Goal: Task Accomplishment & Management: Manage account settings

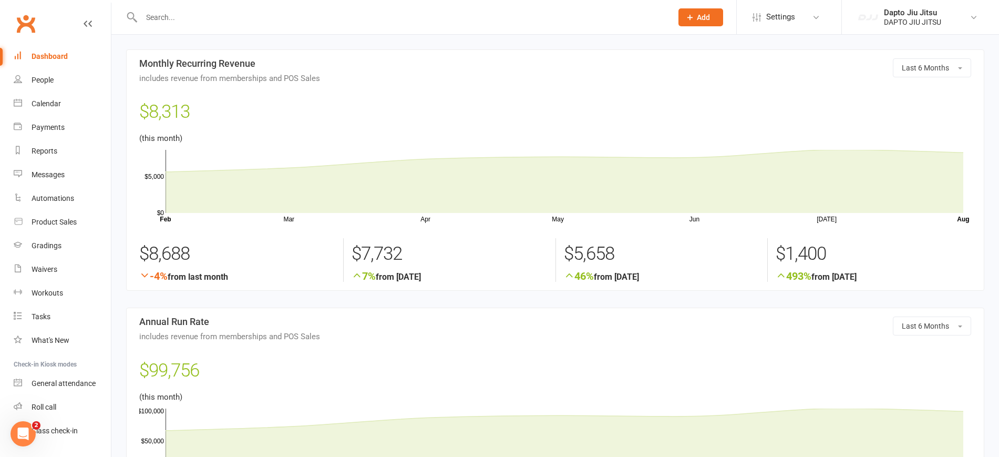
click at [60, 50] on link "Dashboard" at bounding box center [62, 57] width 97 height 24
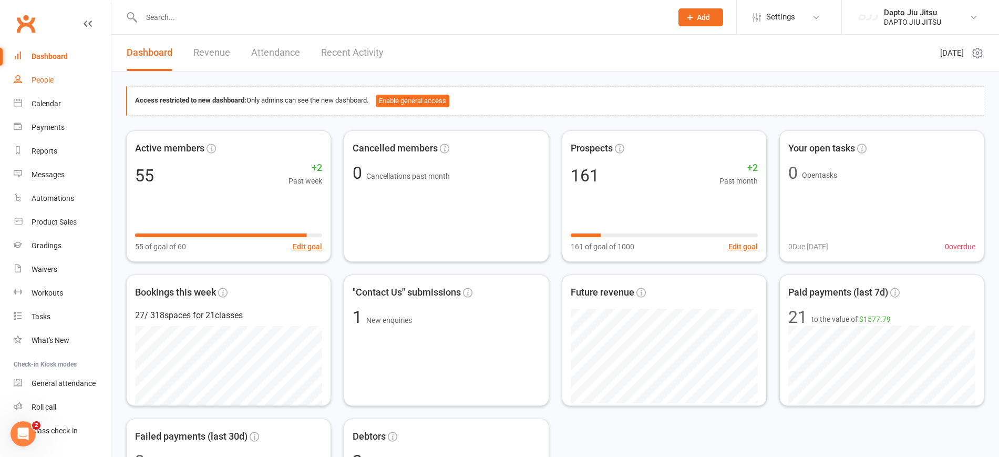
click at [45, 83] on div "People" at bounding box center [43, 80] width 22 height 8
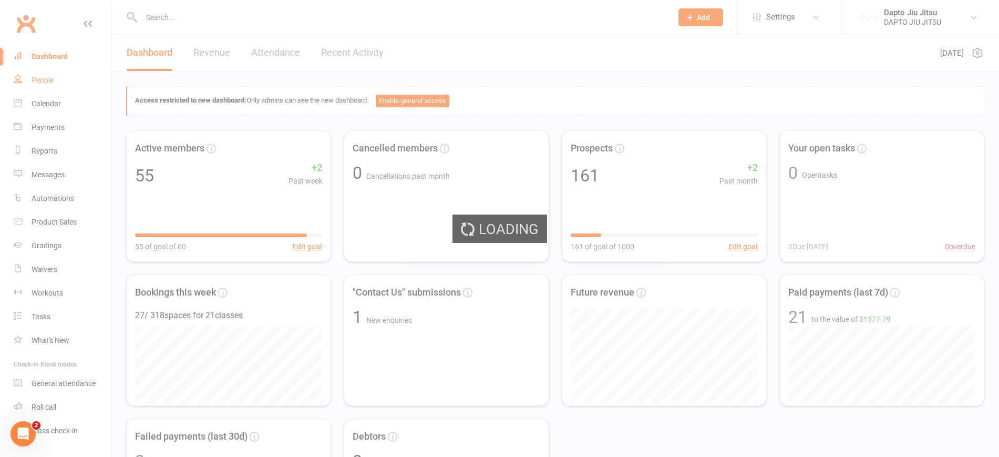
select select "100"
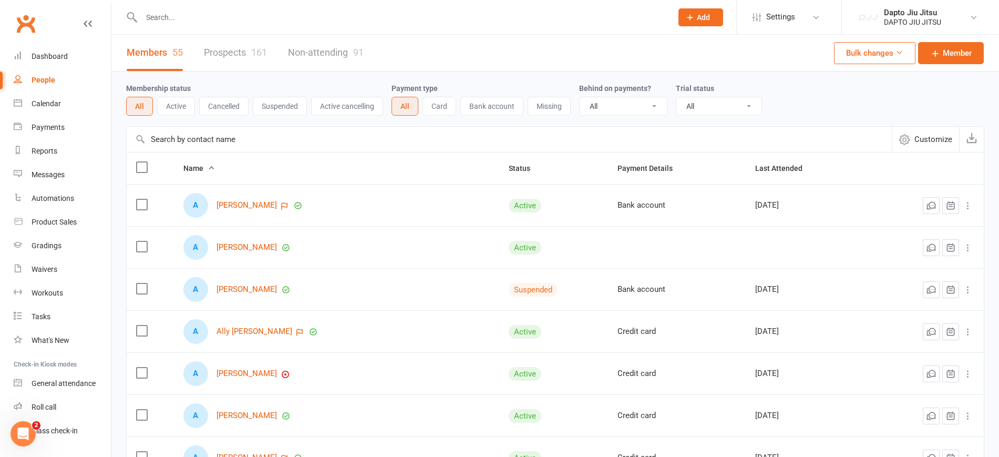
click at [240, 54] on link "Prospects 161" at bounding box center [235, 53] width 63 height 36
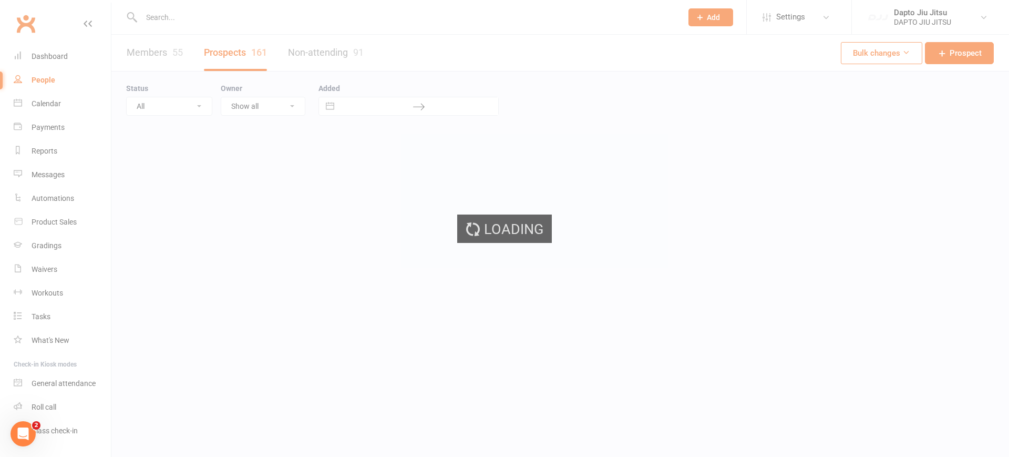
select select "100"
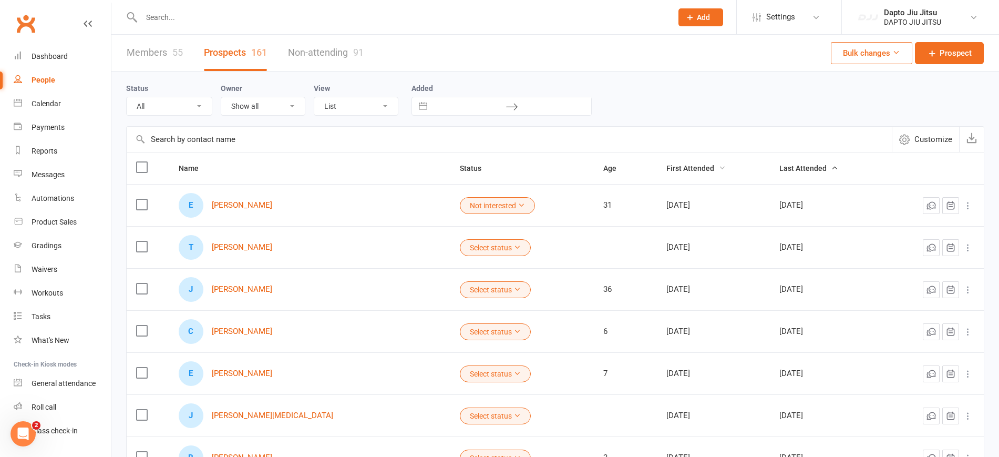
click at [678, 169] on span "First Attended" at bounding box center [696, 168] width 59 height 8
click at [688, 167] on span "First Attended" at bounding box center [696, 168] width 59 height 8
click at [259, 207] on link "[PERSON_NAME]" at bounding box center [242, 205] width 60 height 9
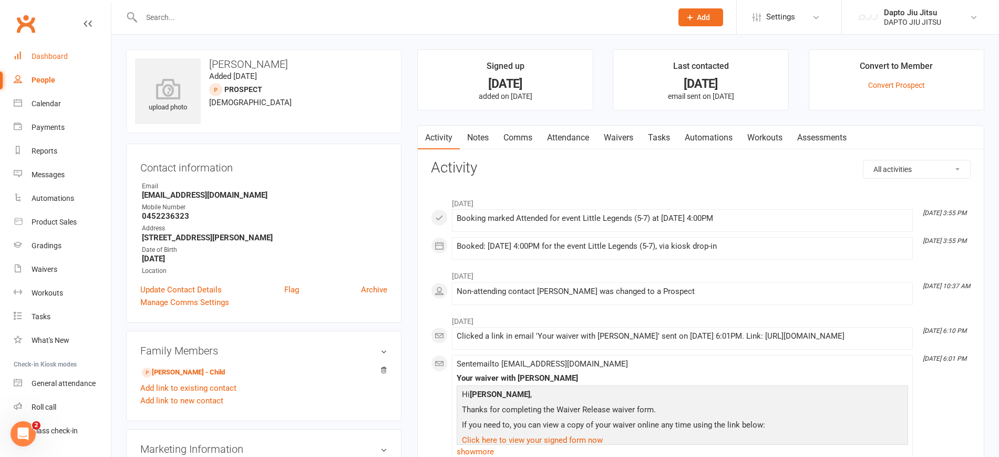
click at [53, 61] on link "Dashboard" at bounding box center [62, 57] width 97 height 24
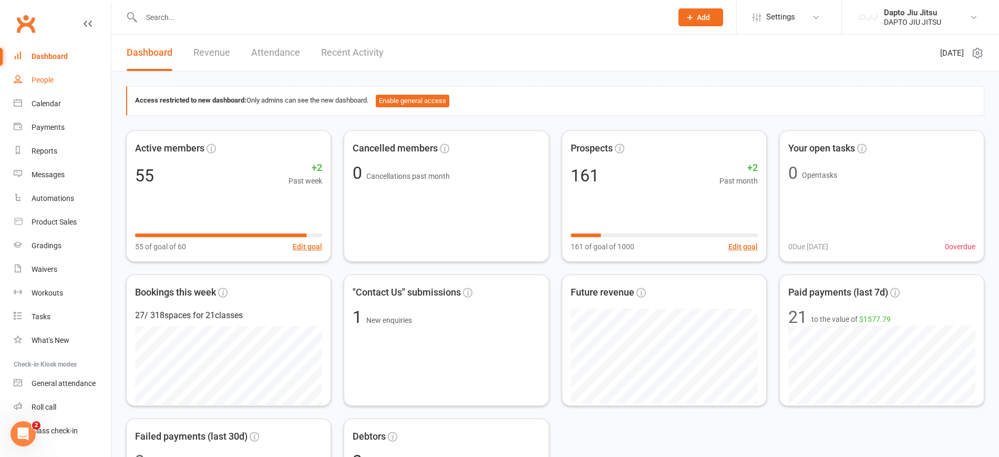
click at [44, 87] on link "People" at bounding box center [62, 80] width 97 height 24
select select "100"
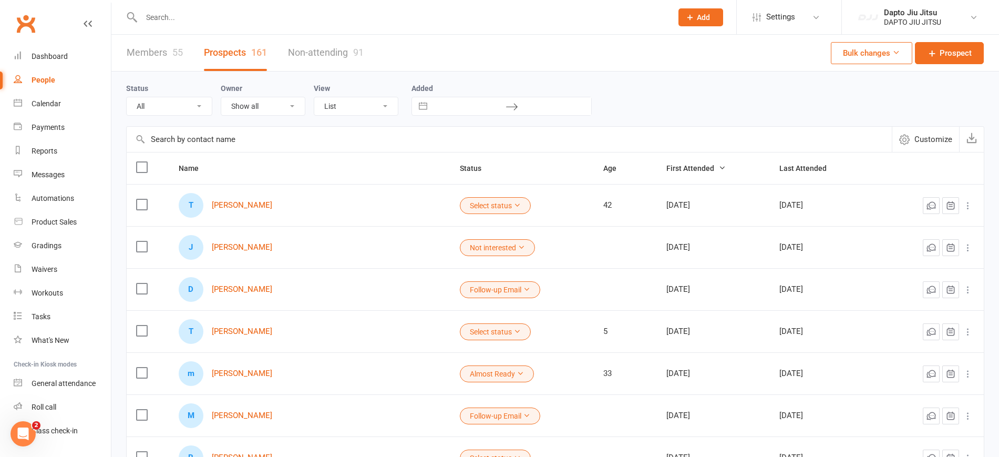
click at [522, 141] on input "text" at bounding box center [509, 139] width 765 height 25
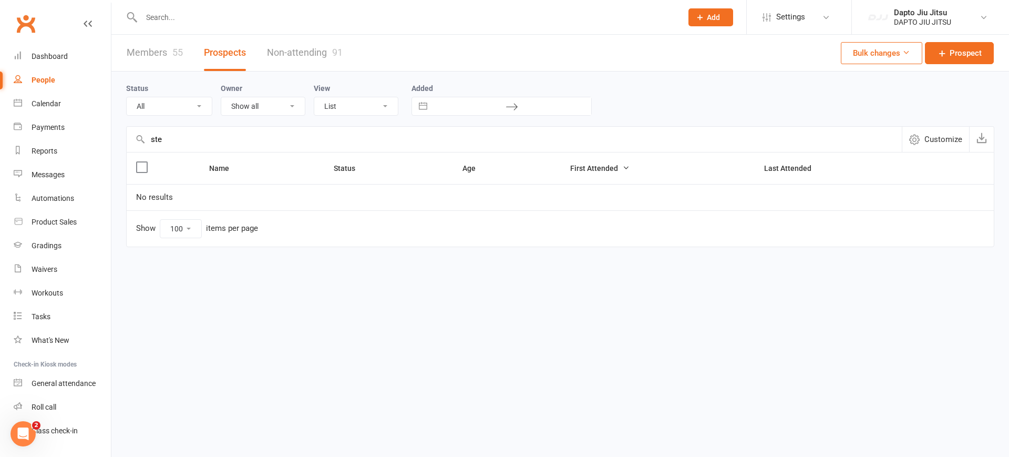
type input "ste"
click at [257, 22] on input "text" at bounding box center [406, 17] width 537 height 15
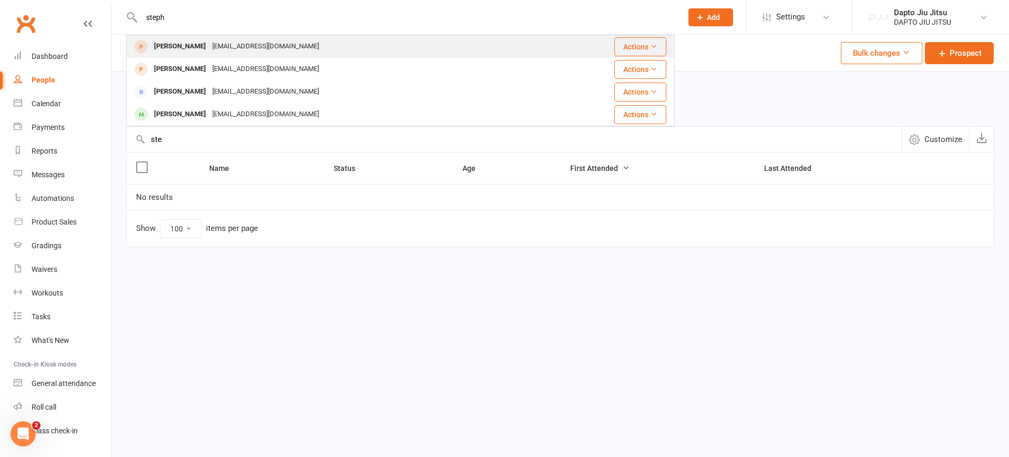
type input "steph"
click at [186, 46] on div "[PERSON_NAME]" at bounding box center [180, 46] width 58 height 15
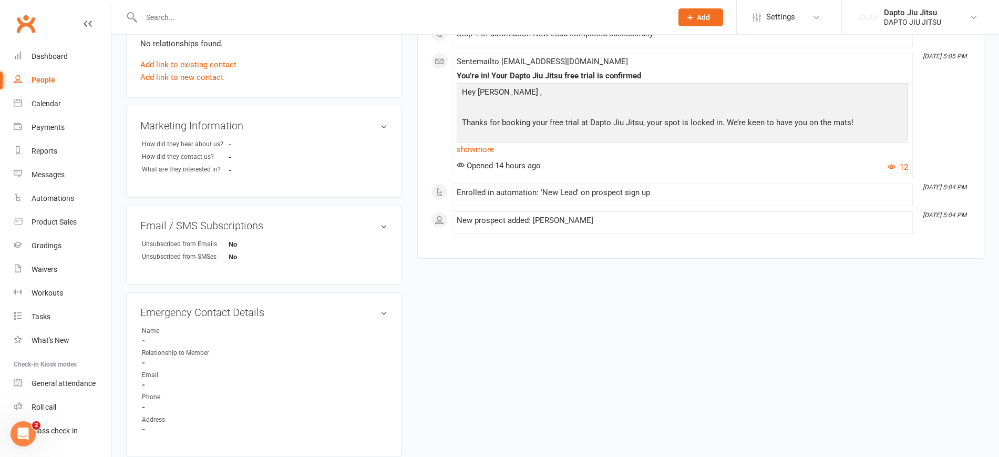
scroll to position [329, 0]
click at [923, 210] on icon "[DATE] 5:04 PM" at bounding box center [945, 213] width 44 height 7
click at [481, 149] on link "show more" at bounding box center [683, 147] width 452 height 15
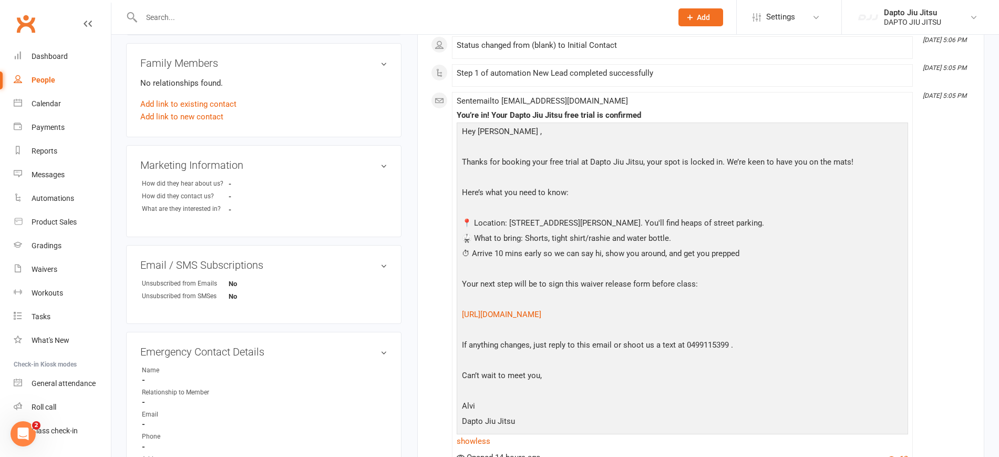
scroll to position [394, 0]
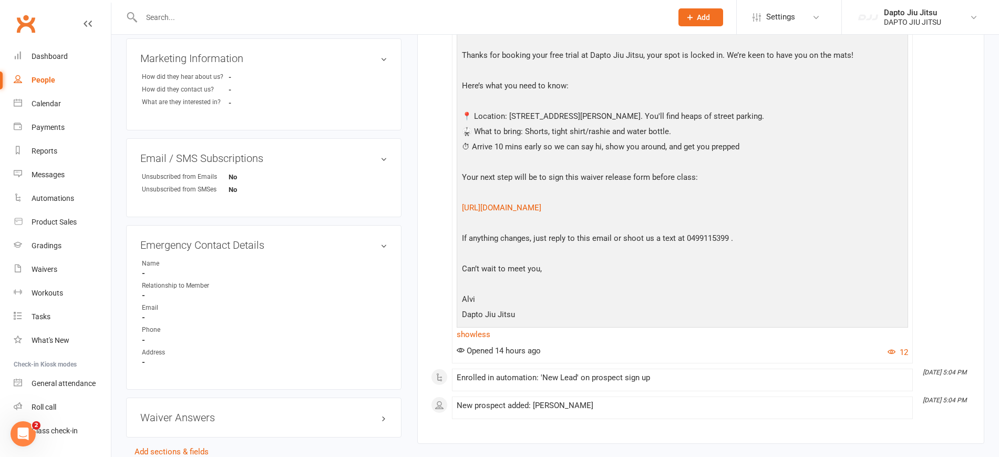
drag, startPoint x: 606, startPoint y: 208, endPoint x: 446, endPoint y: 208, distance: 159.8
click at [446, 208] on div "This Month [DATE] 5:07 PM Step 3 of automation New Lead completed successfully …" at bounding box center [701, 108] width 540 height 621
copy link "[URL][DOMAIN_NAME]"
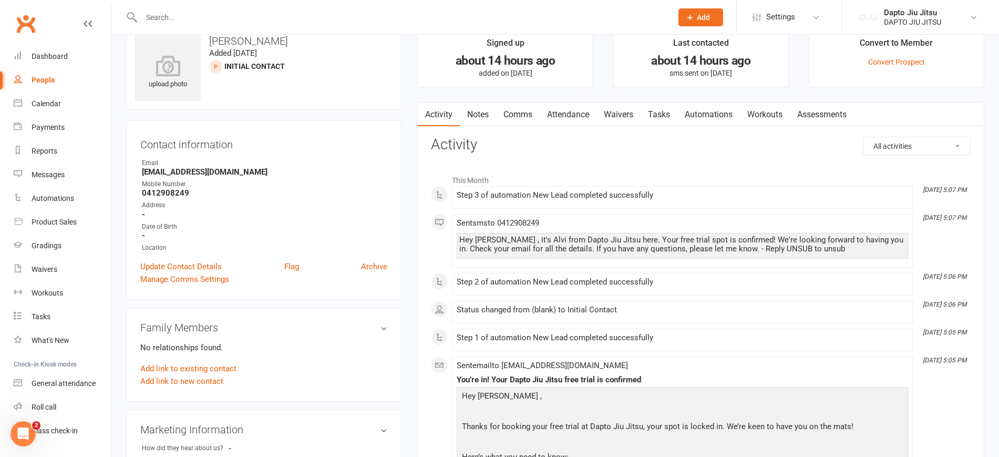
scroll to position [0, 0]
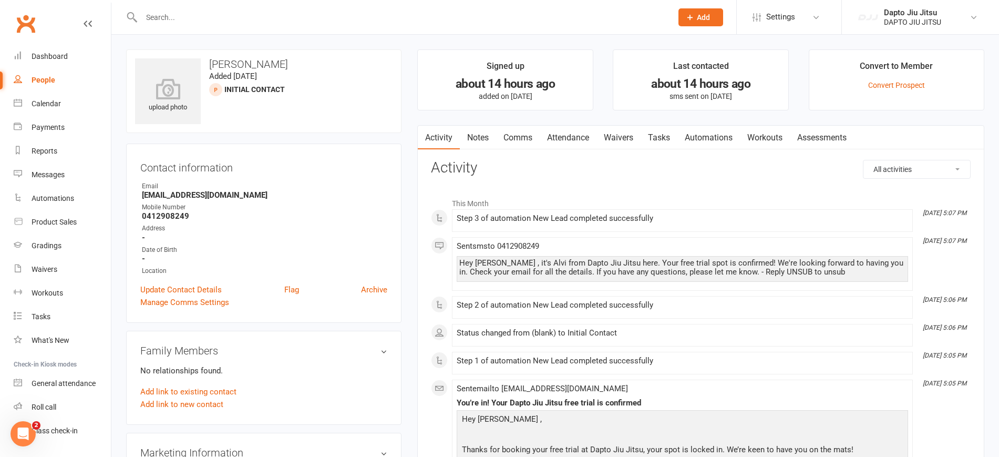
click at [517, 143] on link "Comms" at bounding box center [518, 138] width 44 height 24
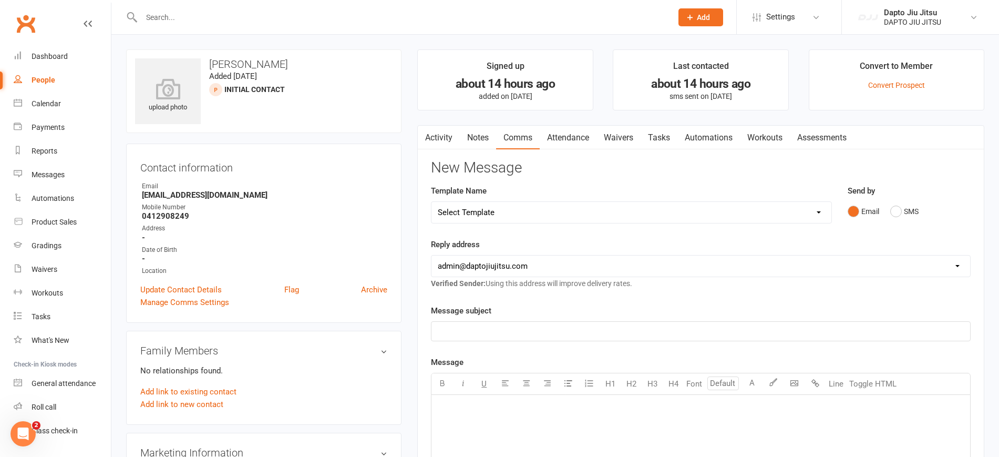
click at [477, 141] on link "Notes" at bounding box center [478, 138] width 36 height 24
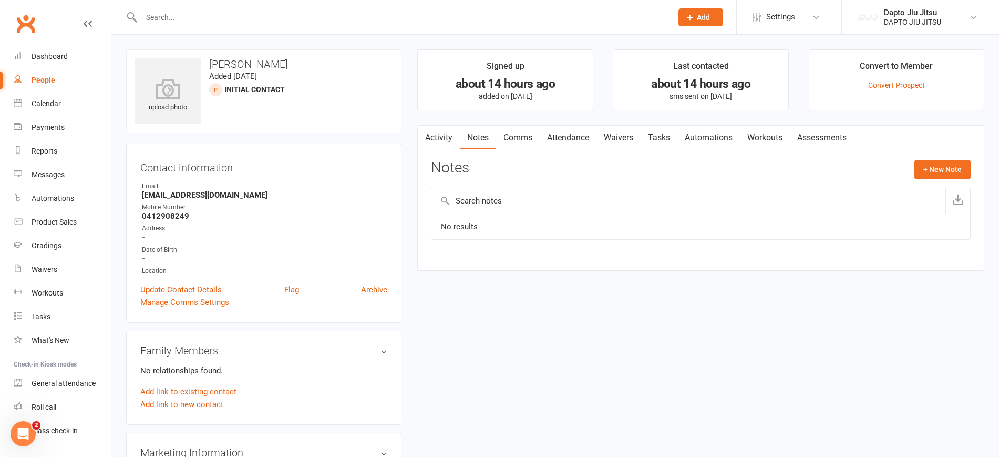
click at [597, 140] on link "Attendance" at bounding box center [568, 138] width 57 height 24
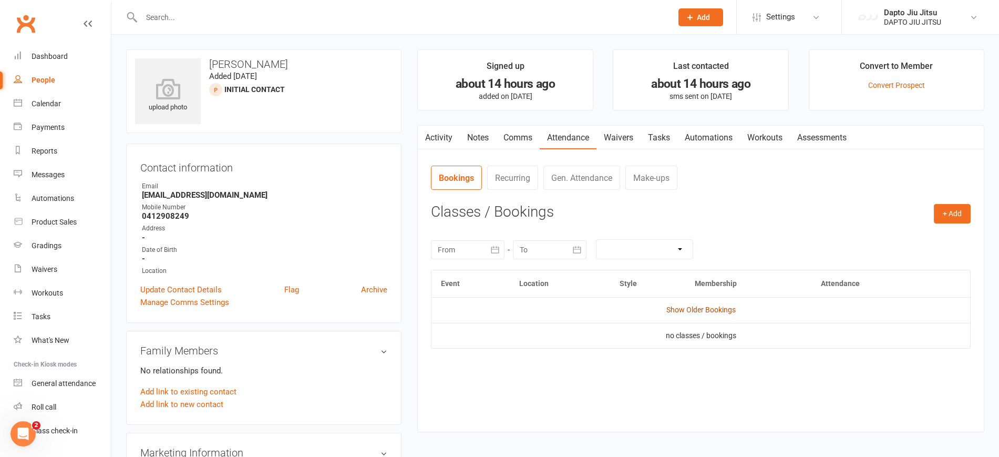
click at [712, 310] on link "Show Older Bookings" at bounding box center [701, 309] width 69 height 8
click at [712, 310] on link "Hide Older Bookings" at bounding box center [701, 309] width 66 height 8
click at [43, 57] on div "Dashboard" at bounding box center [50, 56] width 36 height 8
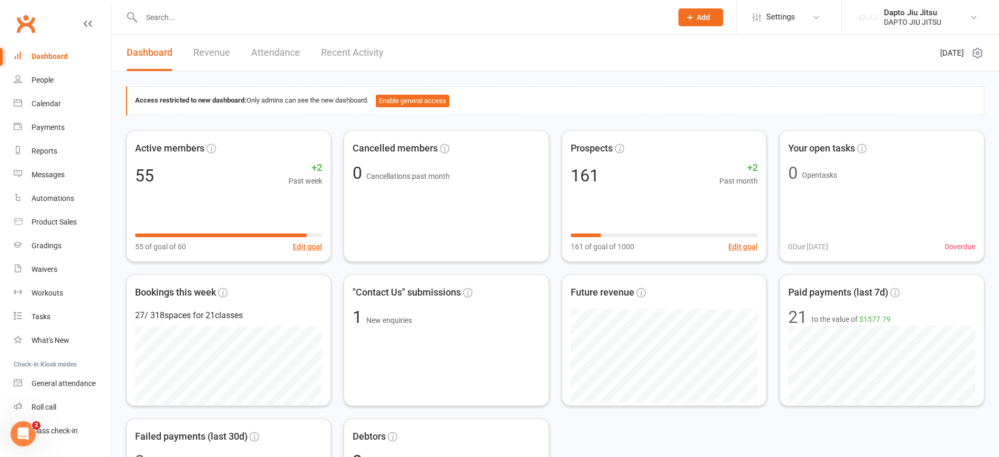
click at [227, 65] on link "Revenue" at bounding box center [211, 53] width 37 height 36
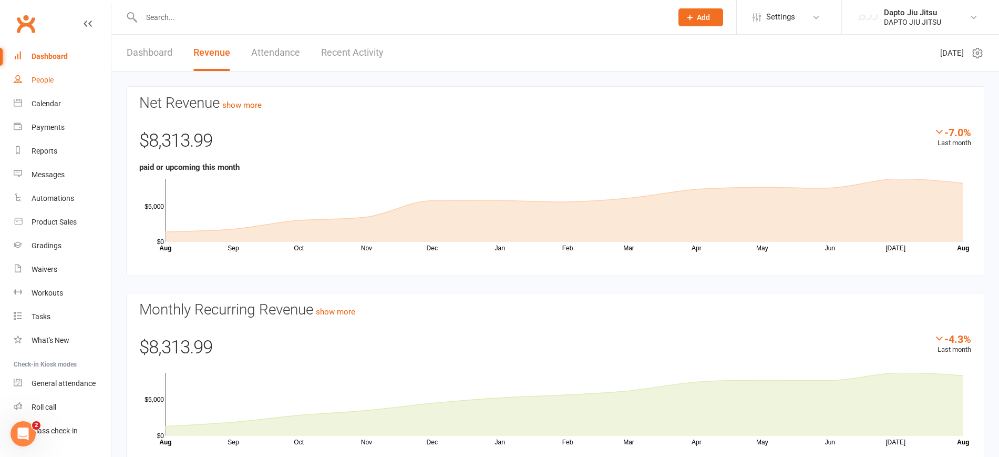
click at [54, 73] on link "People" at bounding box center [62, 80] width 97 height 24
select select "100"
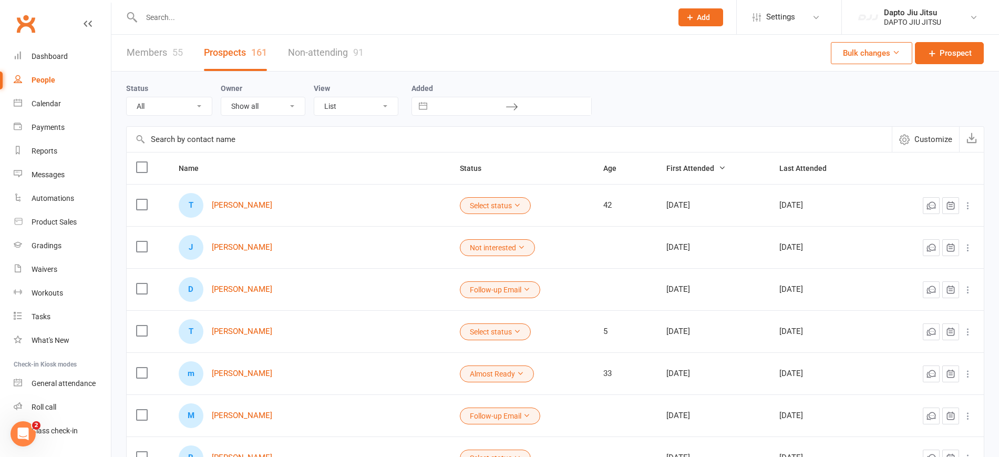
click at [159, 63] on link "Members 55" at bounding box center [155, 53] width 56 height 36
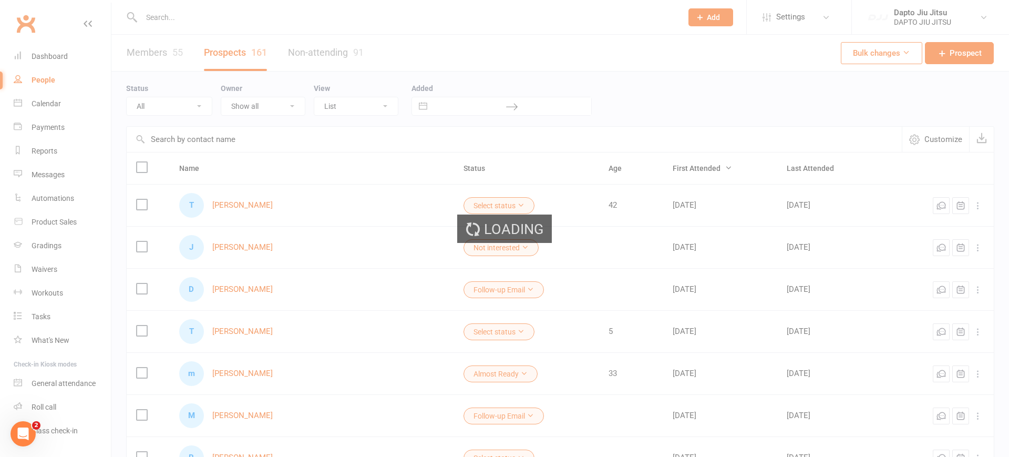
select select "100"
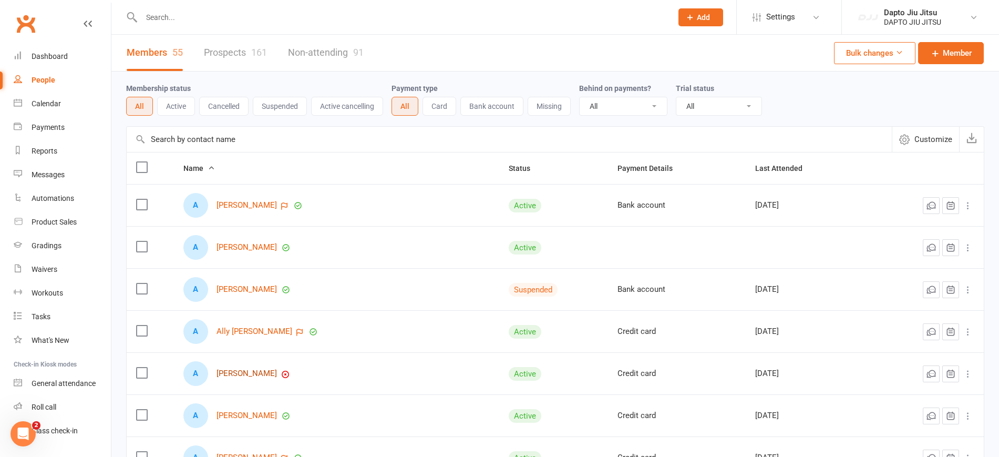
click at [256, 372] on link "[PERSON_NAME]" at bounding box center [247, 373] width 60 height 9
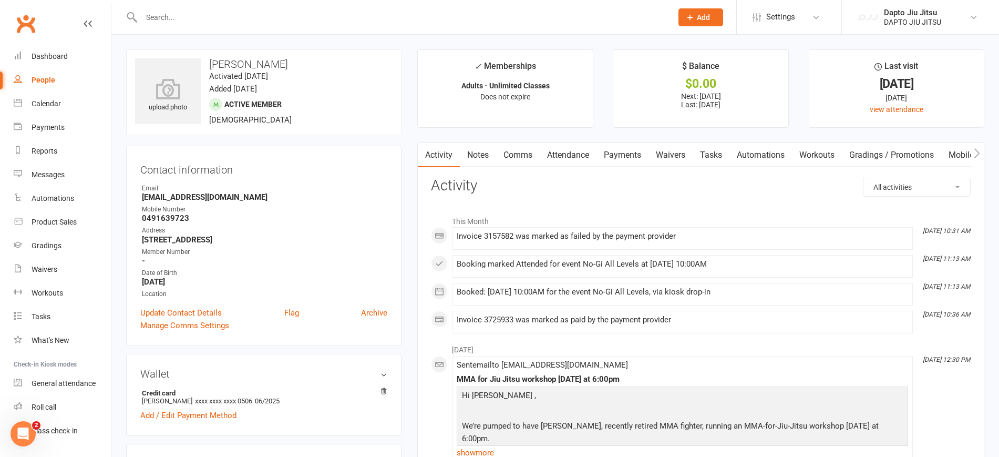
click at [640, 156] on link "Payments" at bounding box center [623, 155] width 52 height 24
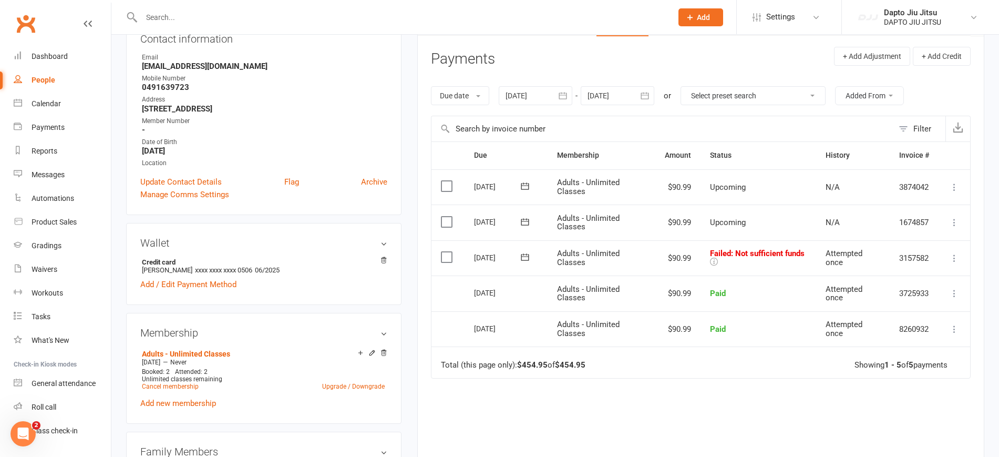
scroll to position [131, 0]
click at [959, 260] on icon at bounding box center [954, 257] width 11 height 11
click at [935, 358] on link "Retry now" at bounding box center [908, 362] width 104 height 21
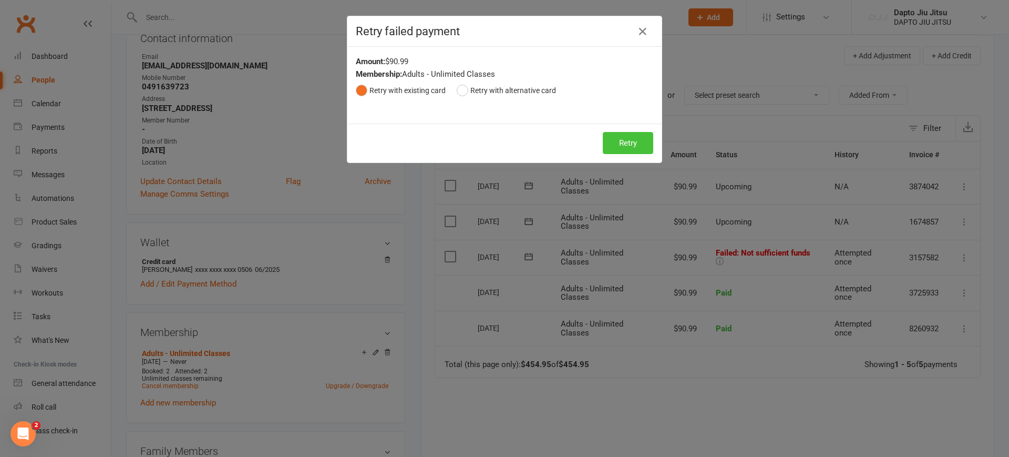
click at [635, 141] on button "Retry" at bounding box center [628, 143] width 50 height 22
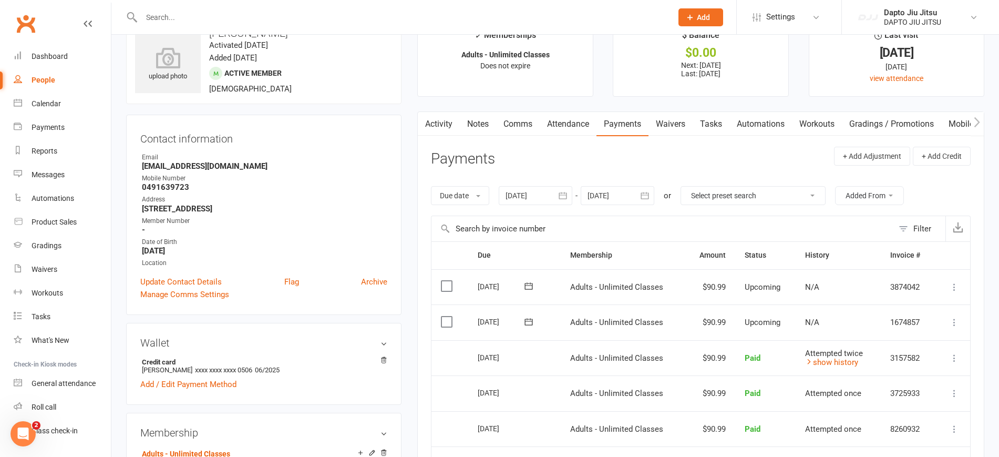
scroll to position [0, 0]
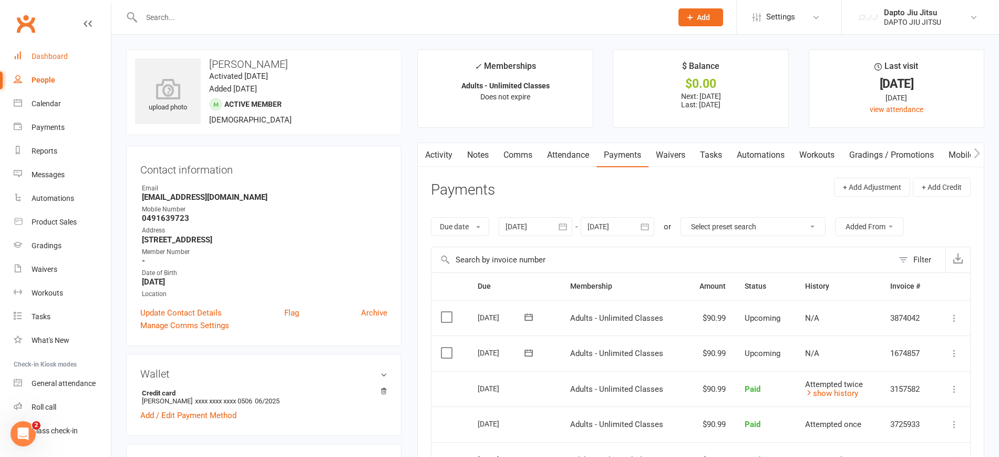
click at [53, 55] on div "Dashboard" at bounding box center [50, 56] width 36 height 8
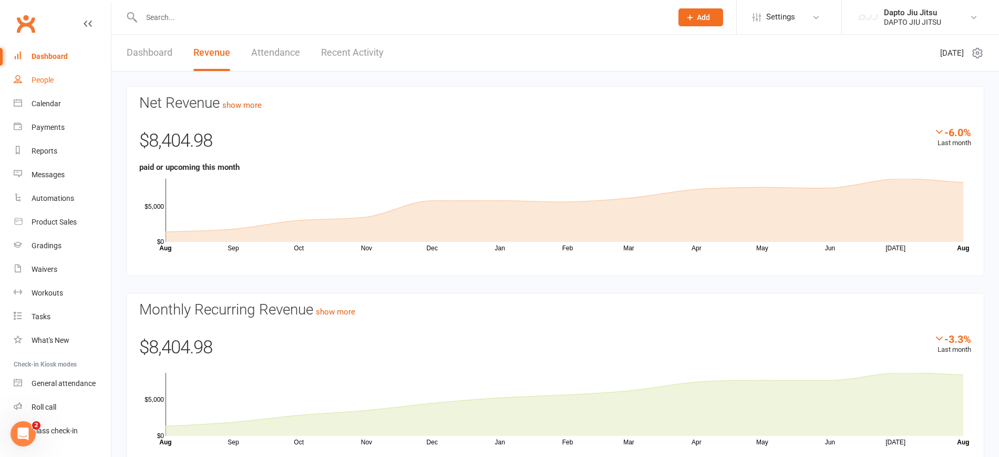
click at [35, 88] on link "People" at bounding box center [62, 80] width 97 height 24
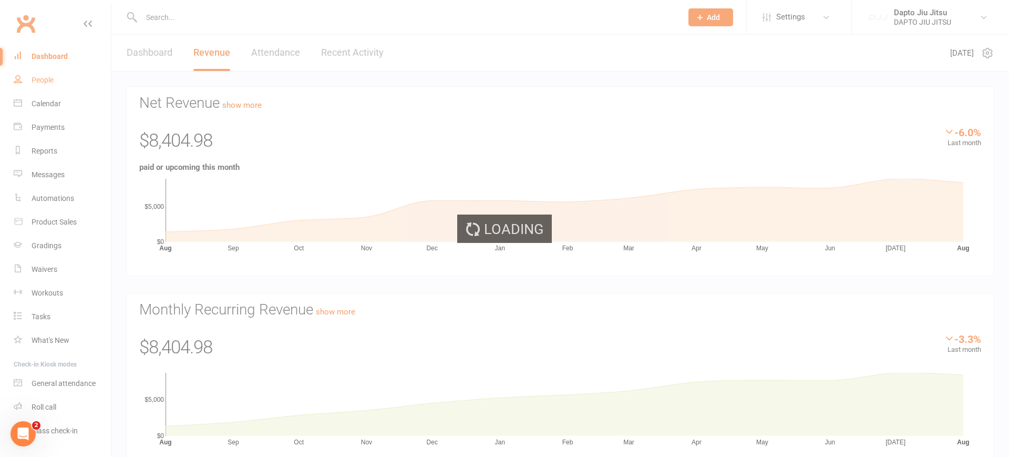
select select "100"
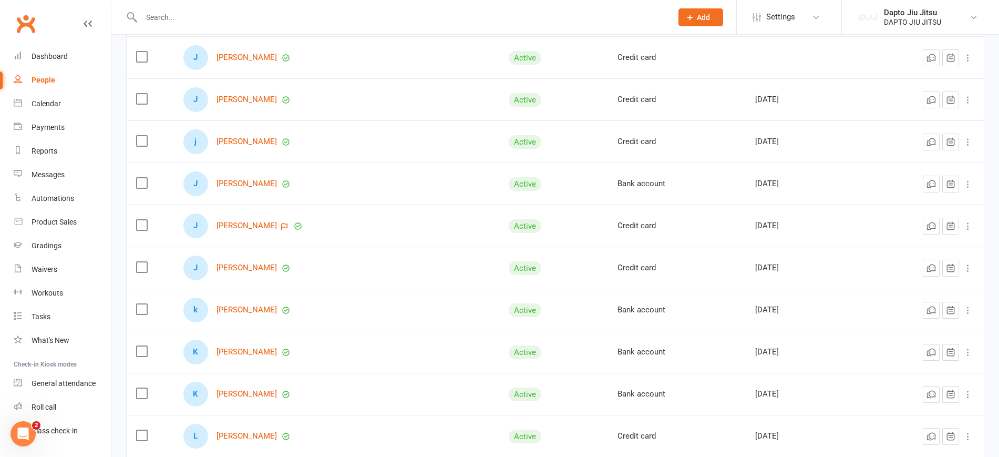
scroll to position [1183, 0]
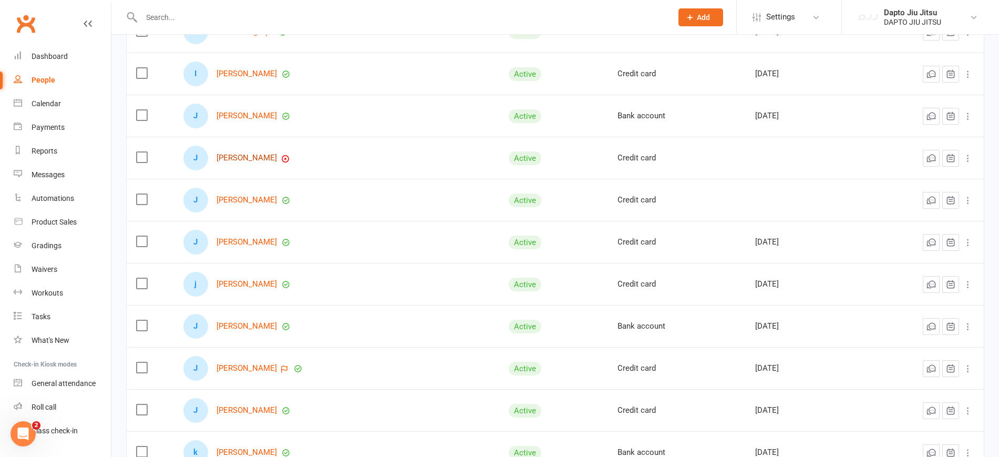
click at [247, 162] on link "[PERSON_NAME]" at bounding box center [247, 158] width 60 height 9
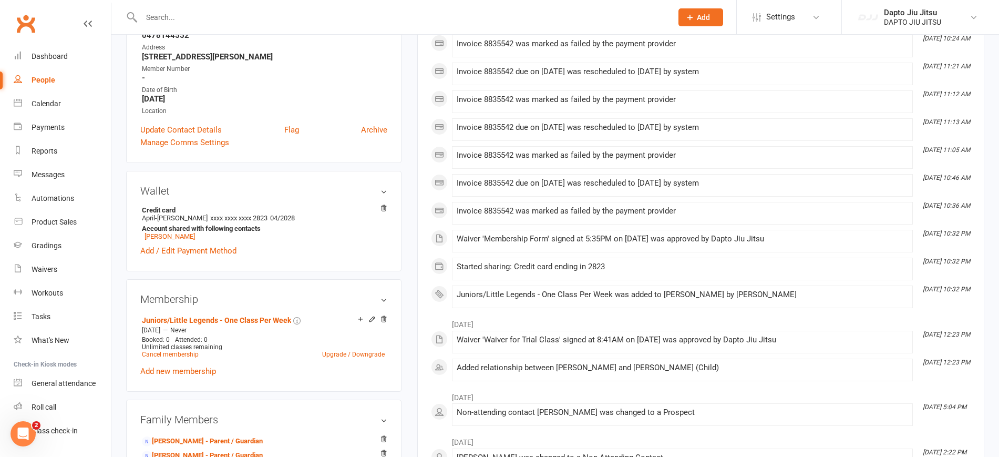
scroll to position [460, 0]
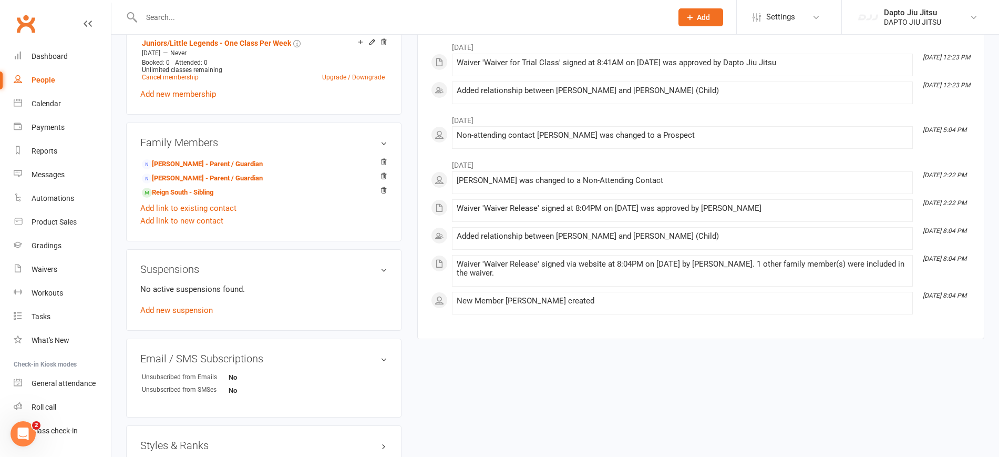
select select "100"
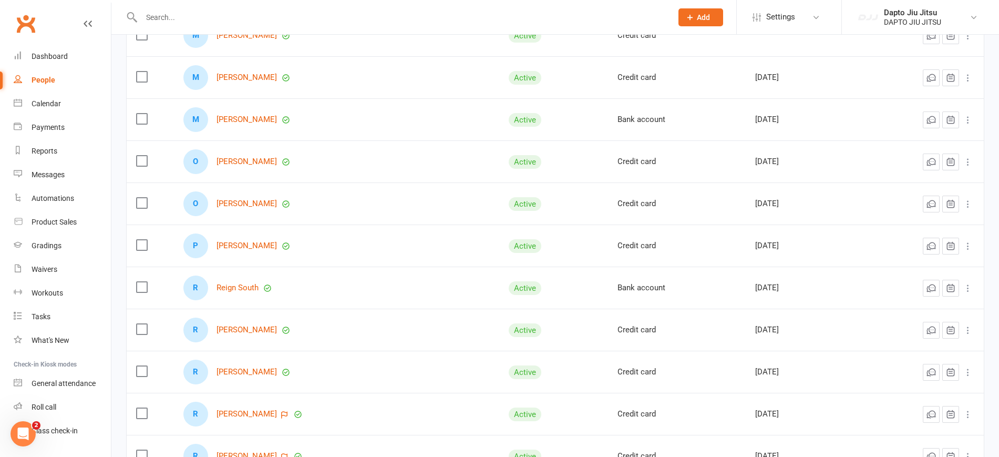
scroll to position [2134, 0]
